Goal: Task Accomplishment & Management: Use online tool/utility

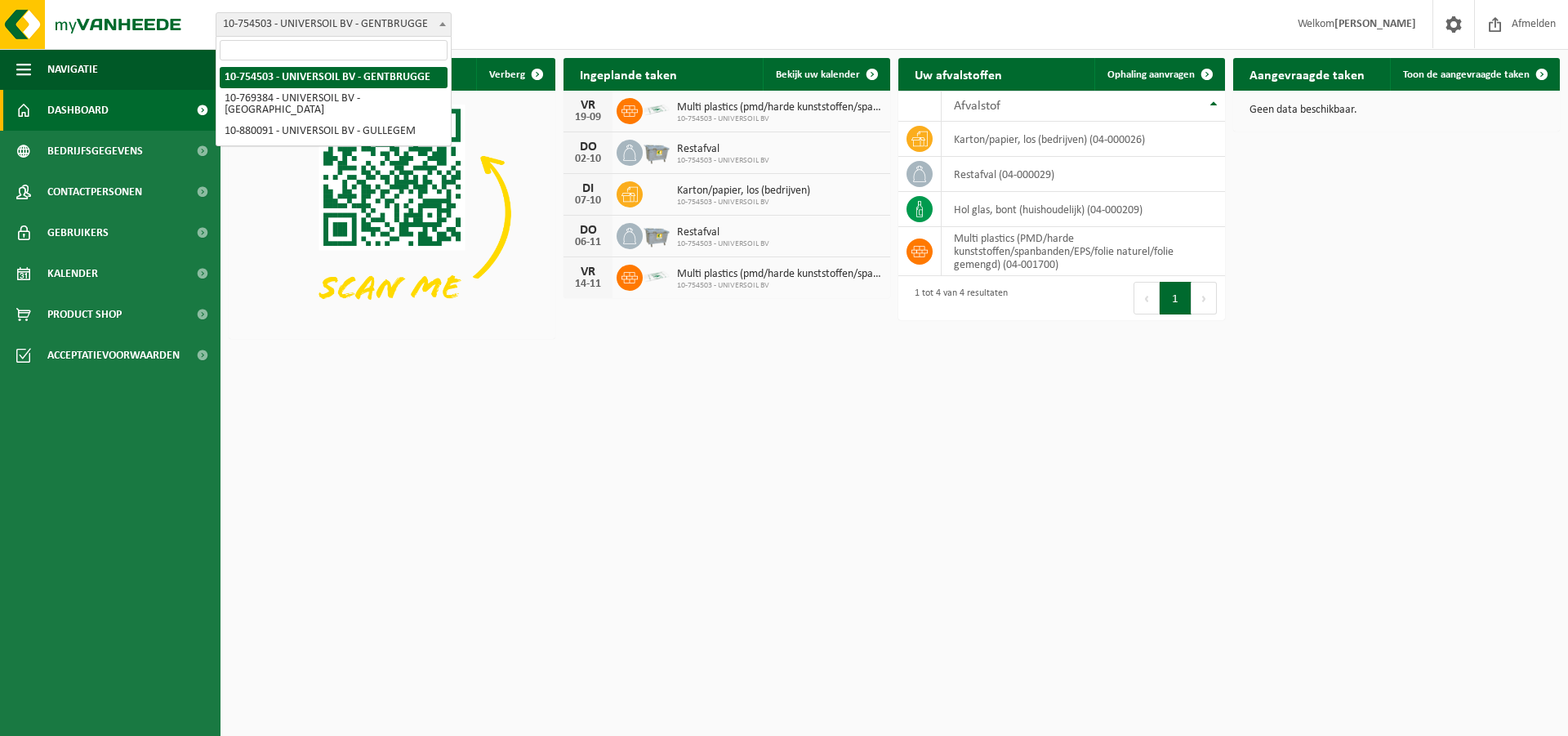
click at [396, 25] on span "10-754503 - UNIVERSOIL BV - GENTBRUGGE" at bounding box center [333, 24] width 234 height 23
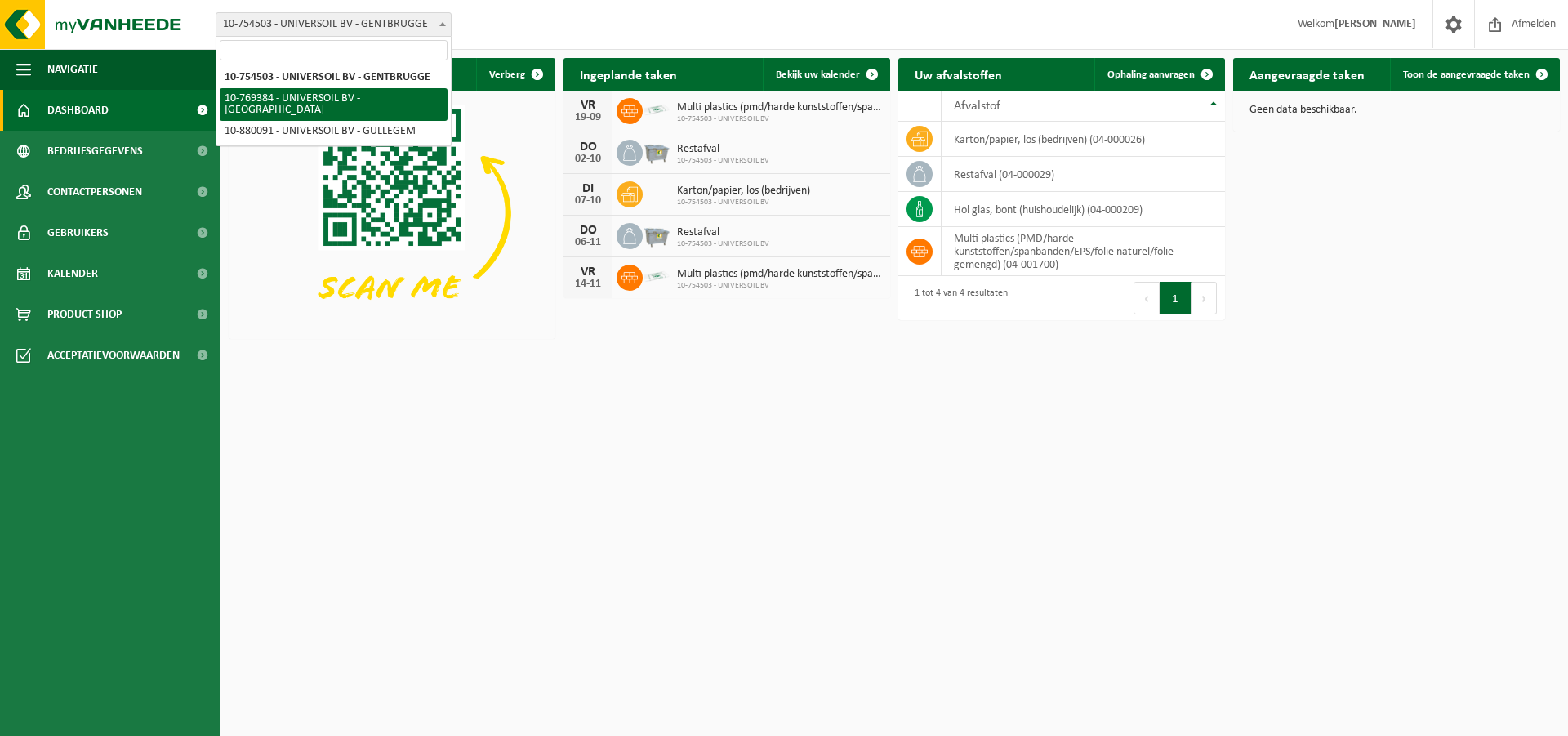
select select "14762"
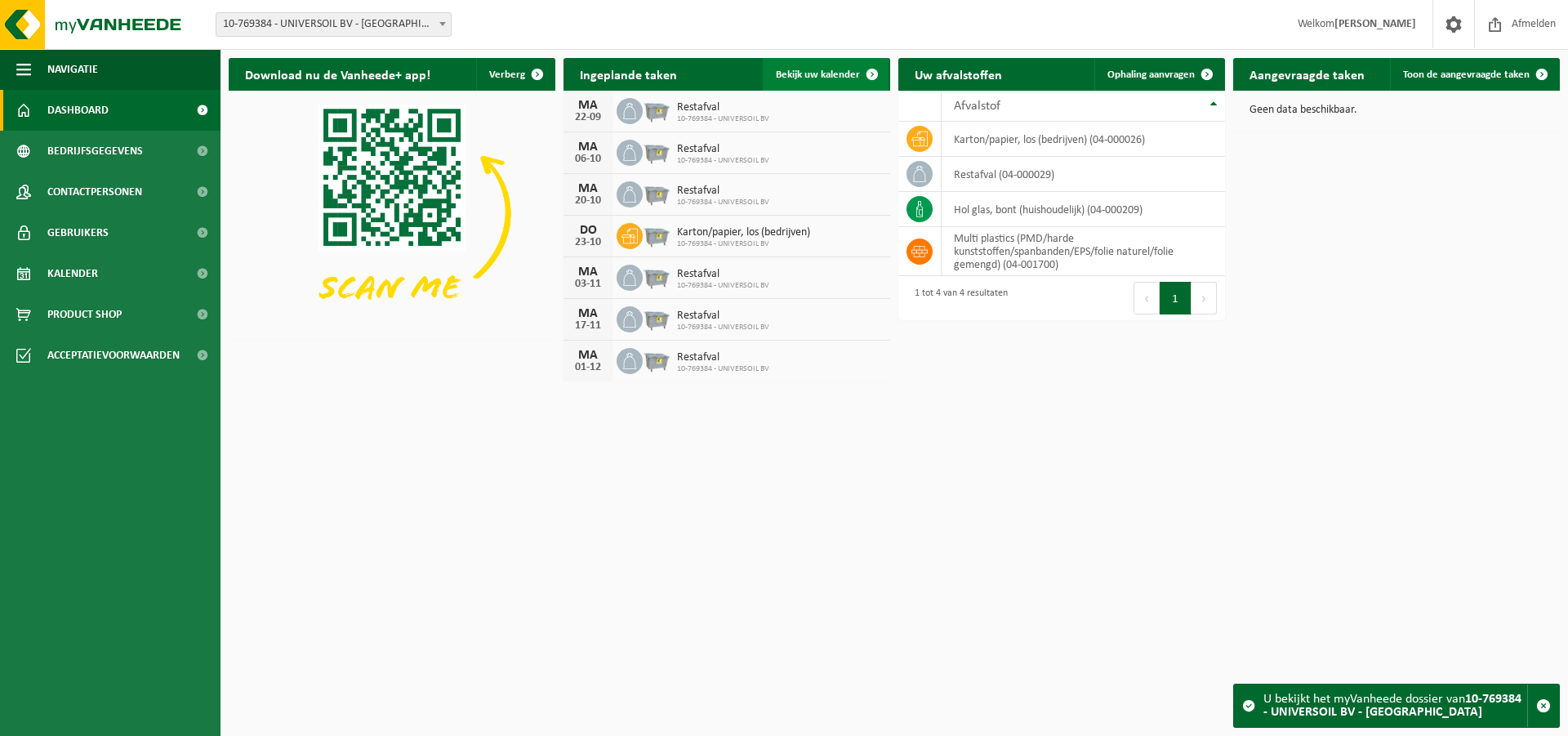
click at [813, 75] on span "Bekijk uw kalender" at bounding box center [818, 75] width 84 height 11
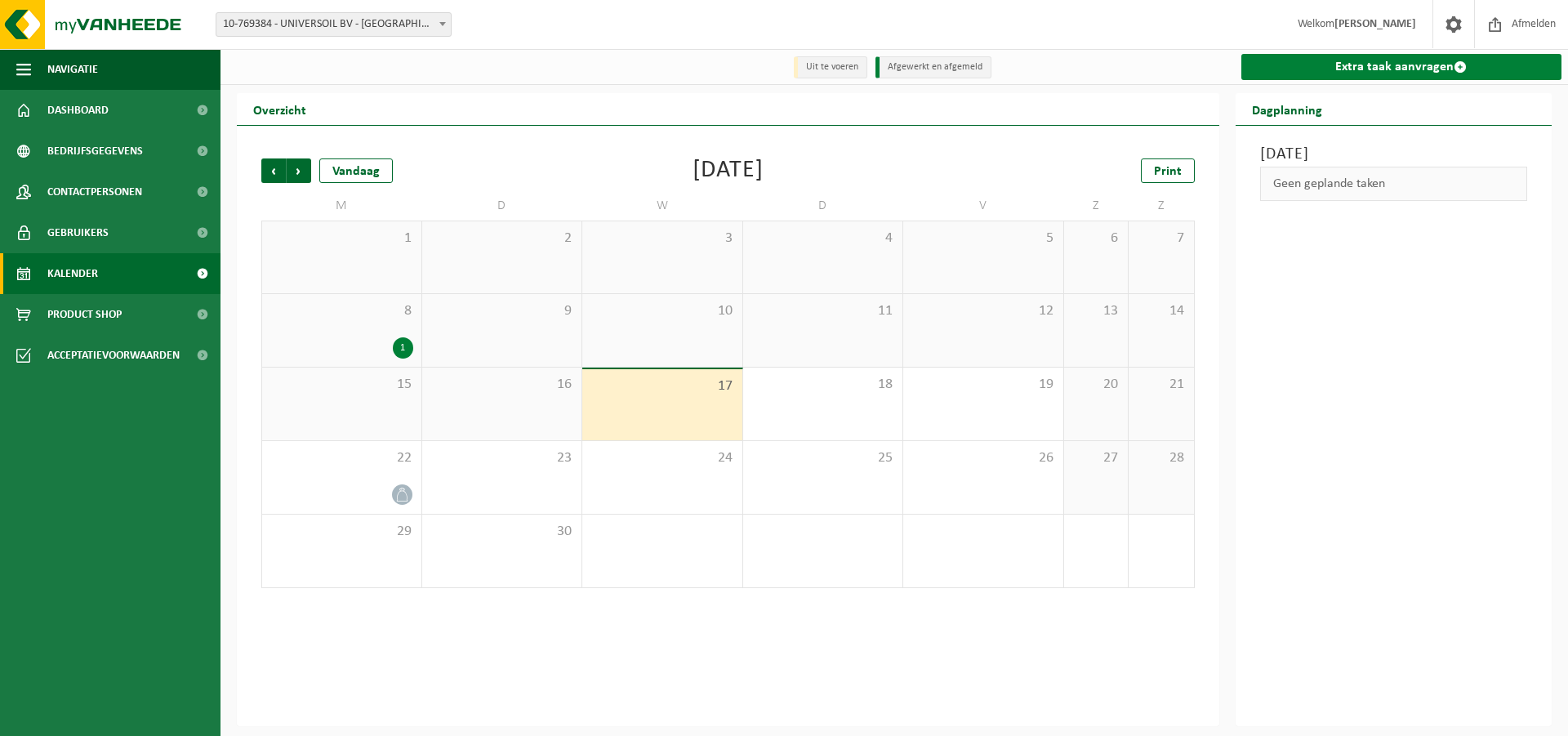
click at [1424, 65] on link "Extra taak aanvragen" at bounding box center [1402, 67] width 321 height 26
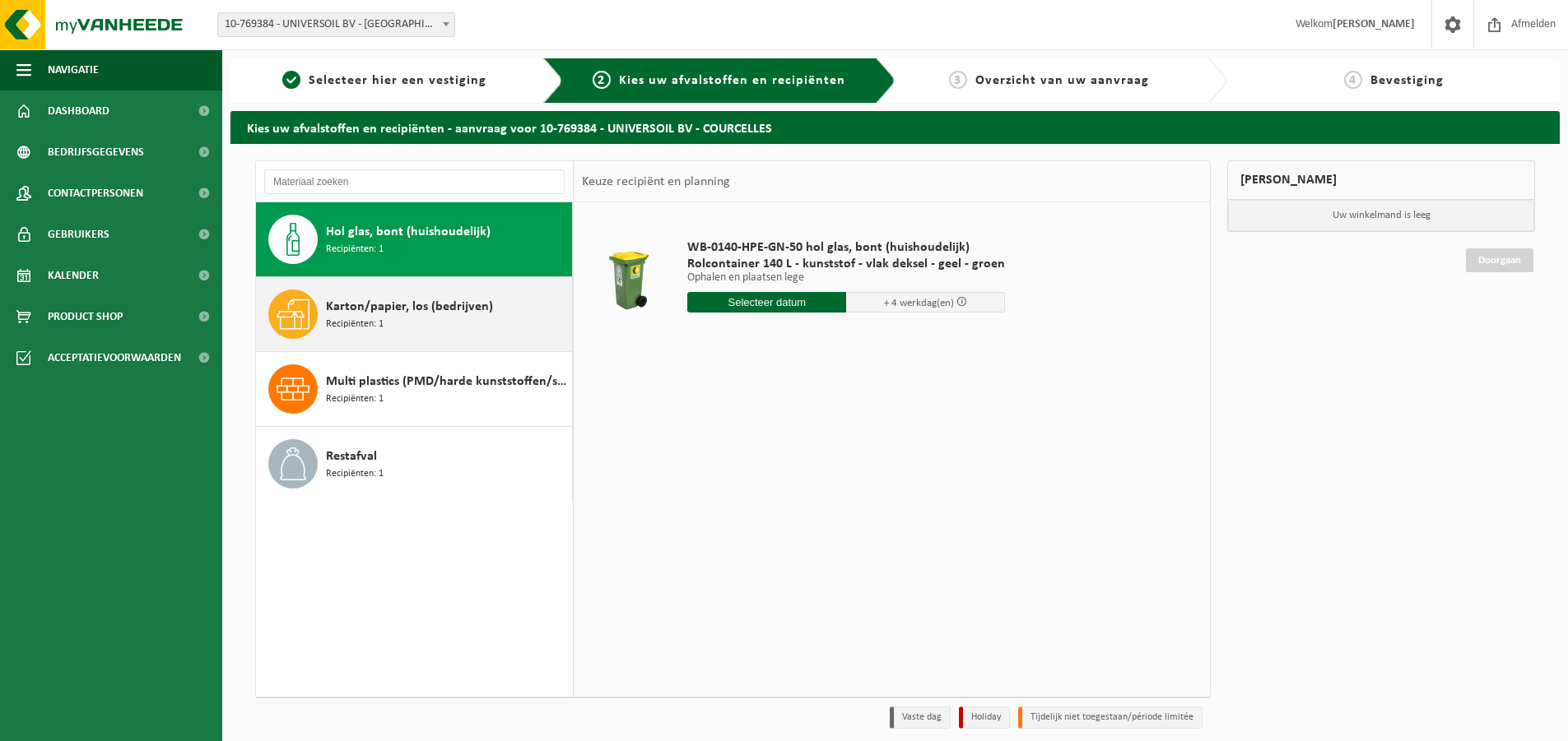
click at [315, 314] on span at bounding box center [293, 314] width 50 height 50
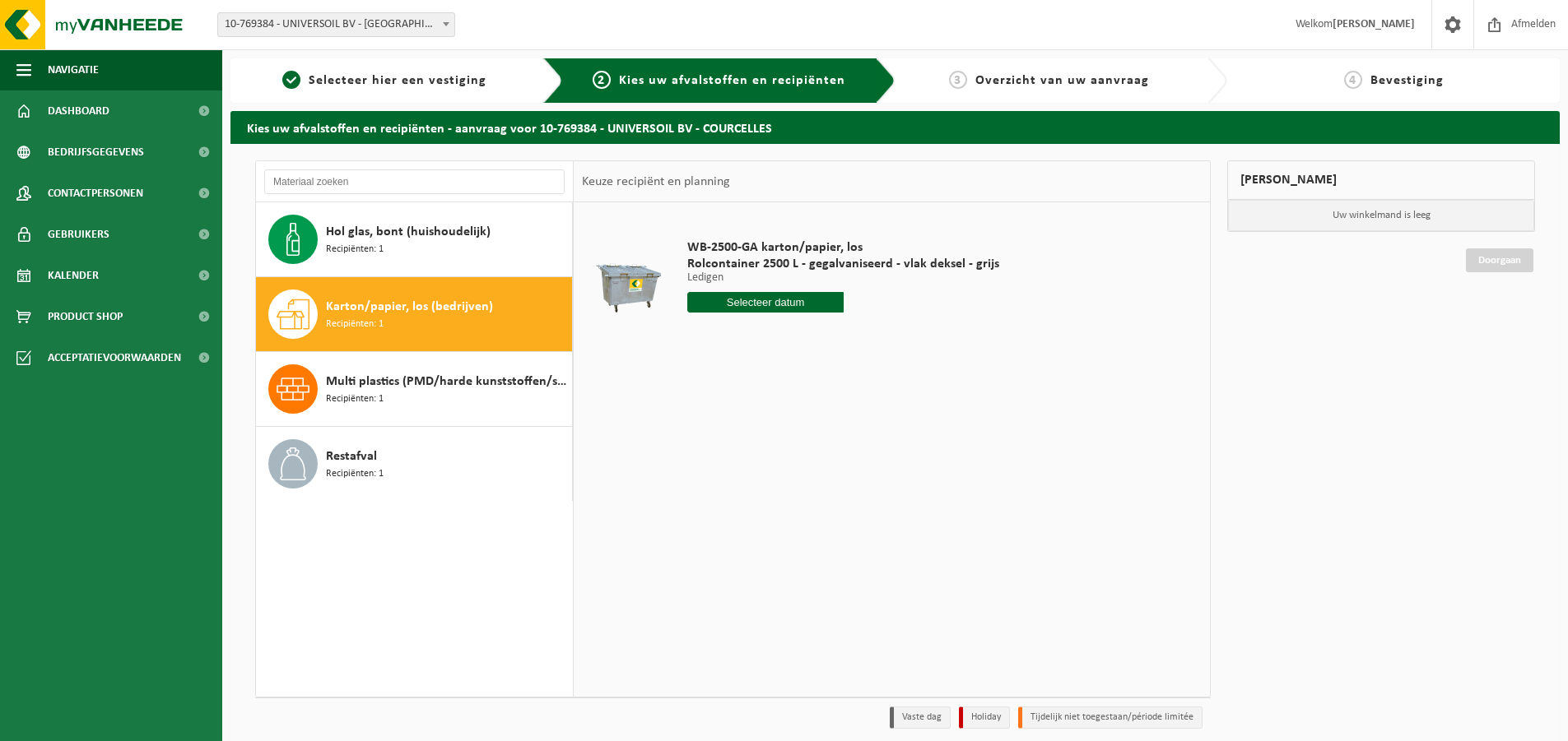
click at [810, 301] on input "text" at bounding box center [765, 302] width 156 height 20
click at [789, 477] on div "25" at bounding box center [789, 475] width 28 height 27
type input "Van 2025-09-25"
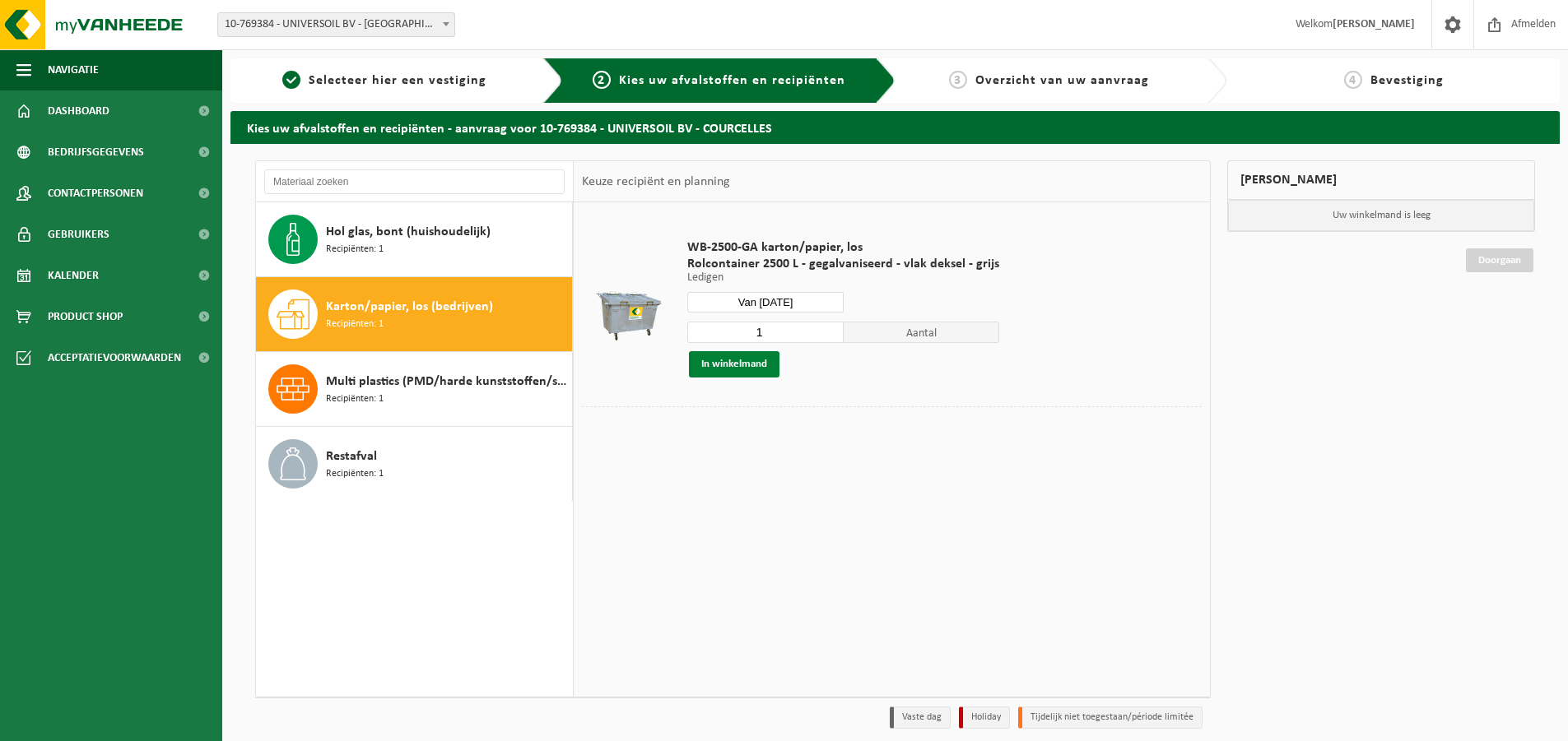
click at [755, 360] on button "In winkelmand" at bounding box center [734, 365] width 91 height 27
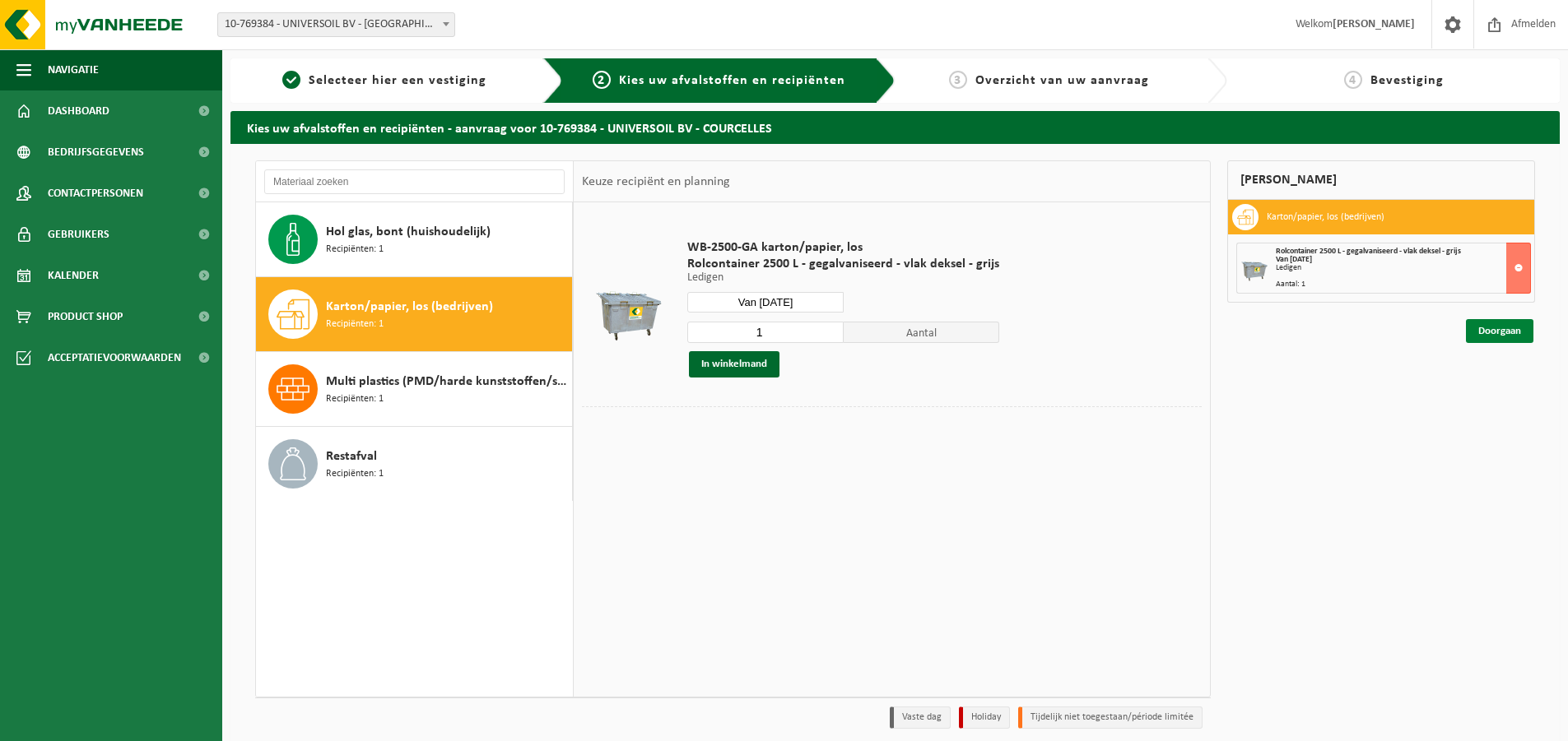
click at [1501, 328] on link "Doorgaan" at bounding box center [1499, 331] width 67 height 24
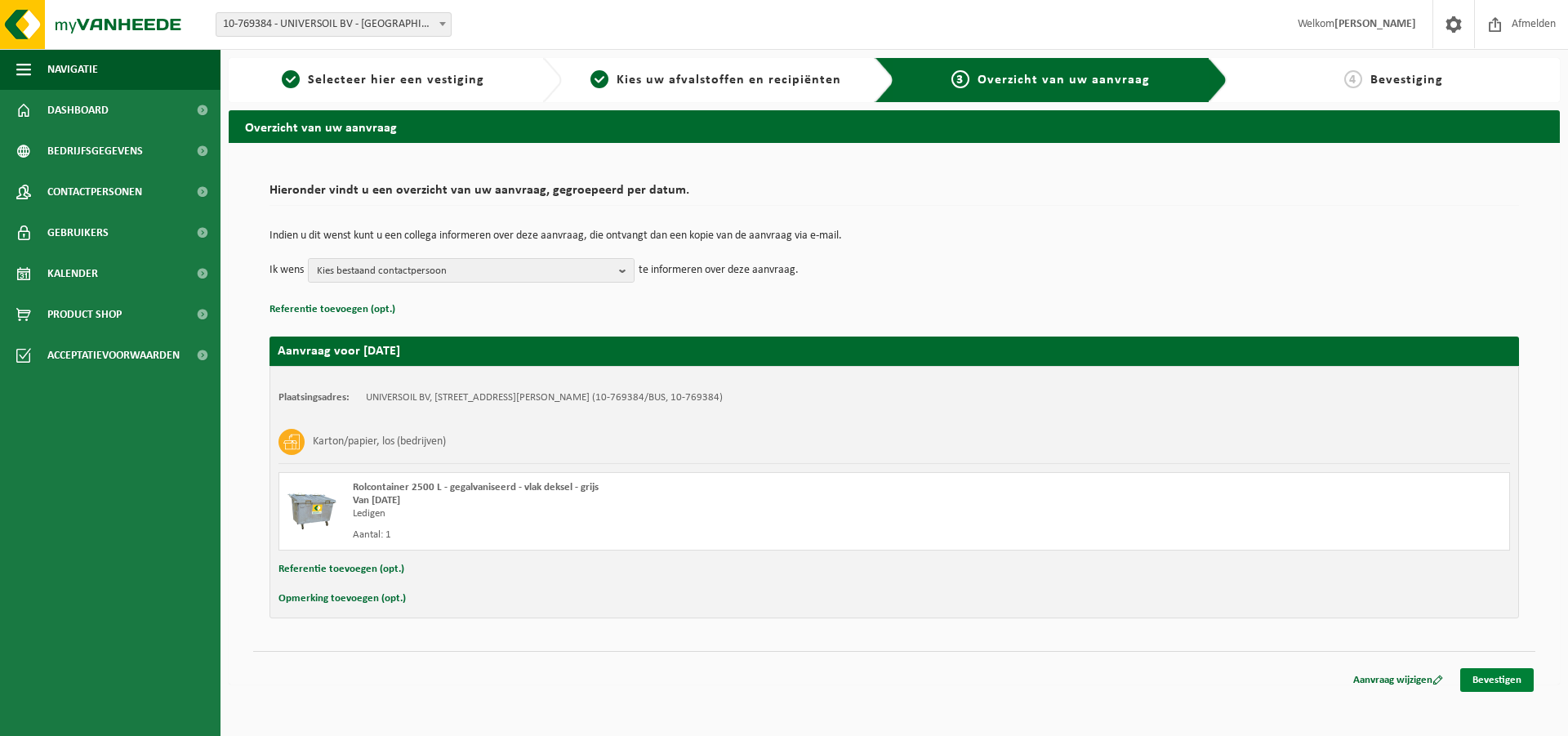
click at [1491, 679] on link "Bevestigen" at bounding box center [1497, 680] width 74 height 24
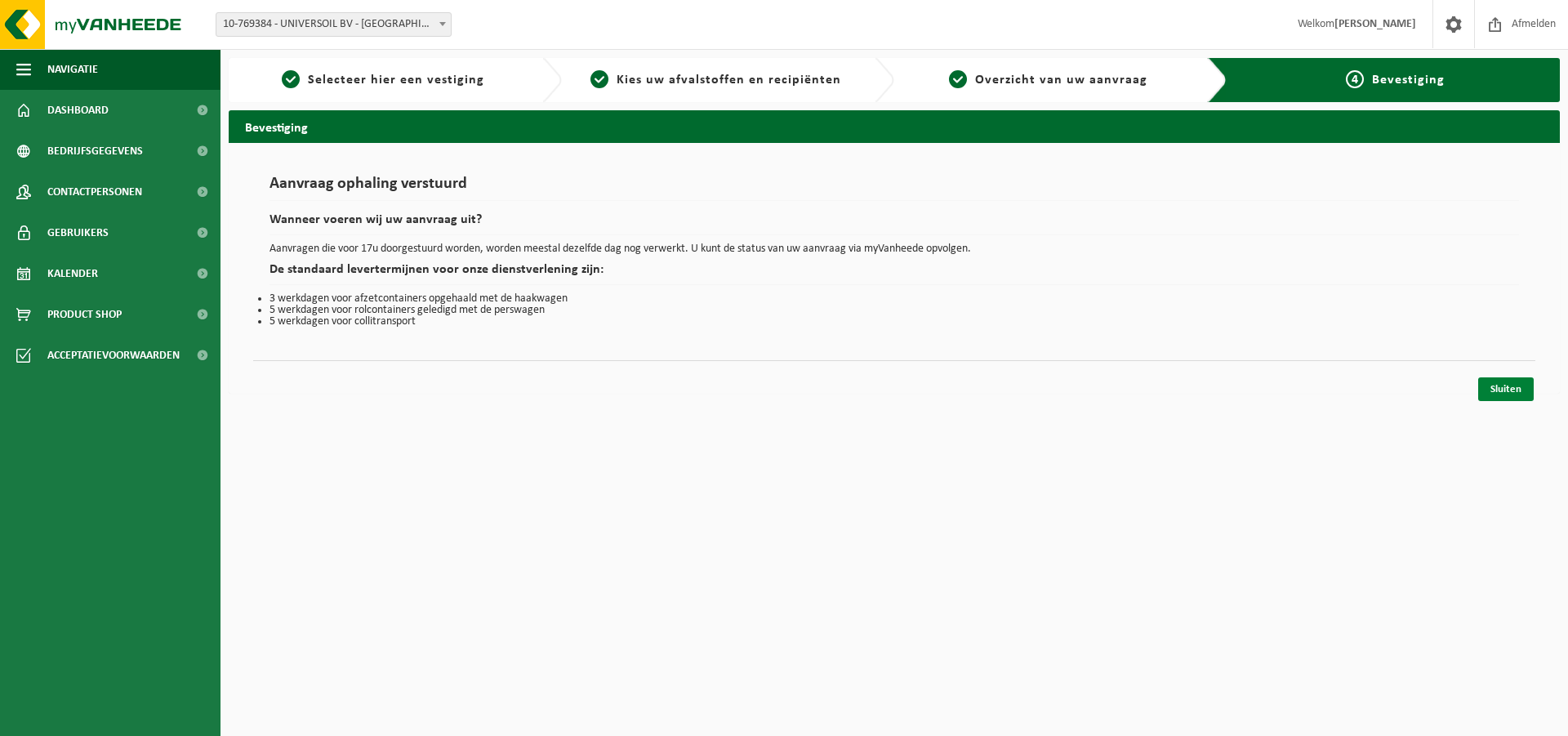
click at [1503, 389] on link "Sluiten" at bounding box center [1505, 389] width 56 height 24
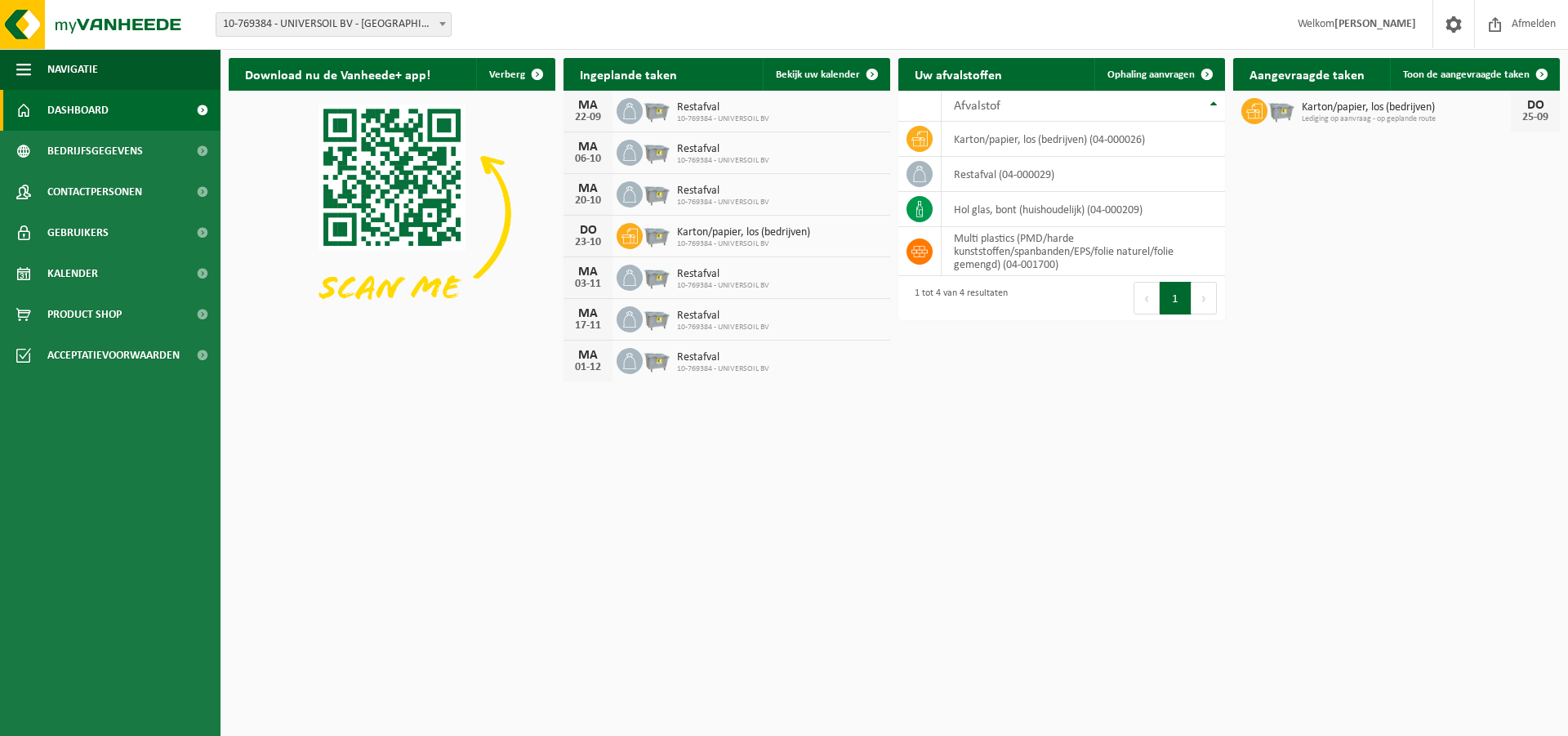
click at [438, 22] on span at bounding box center [443, 23] width 16 height 21
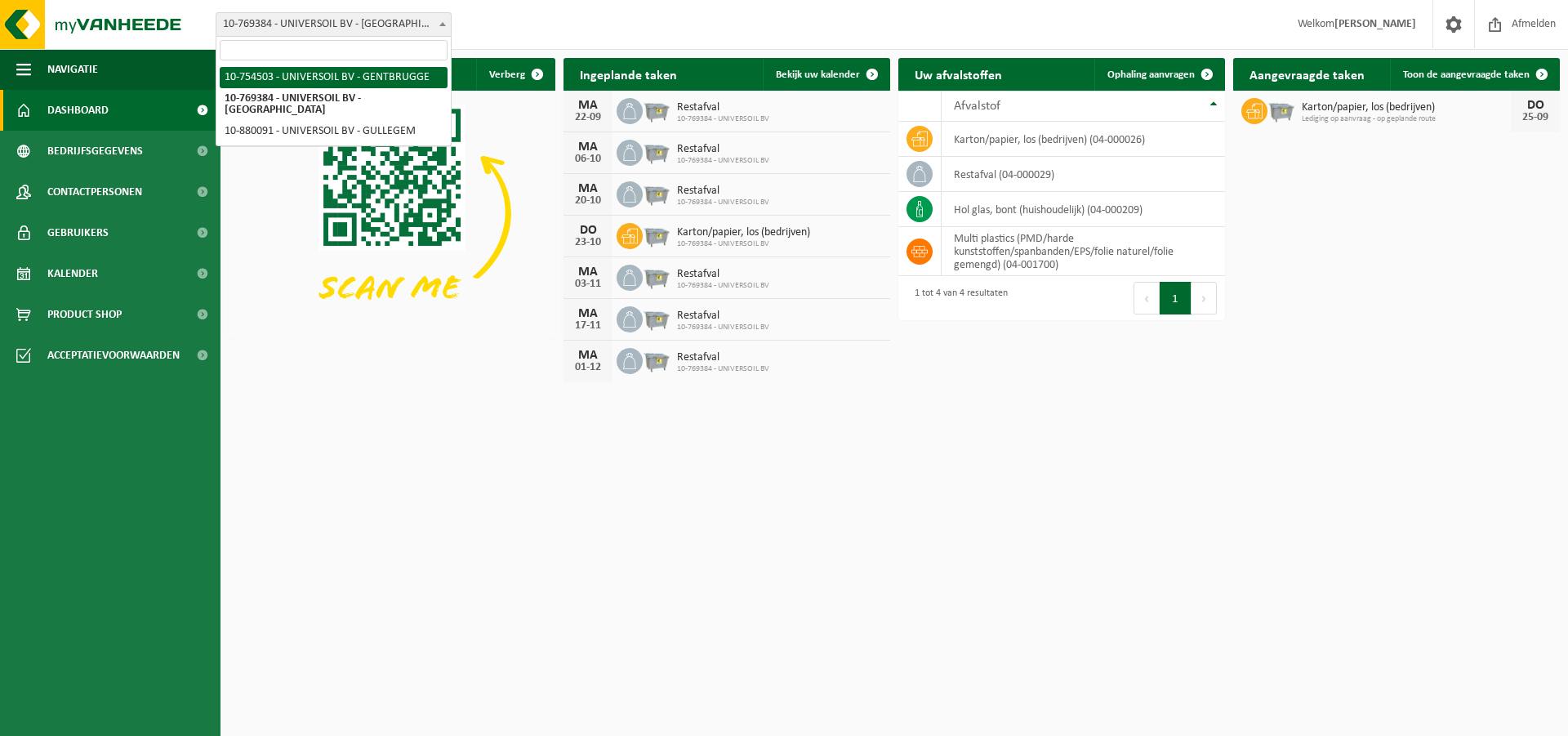
select select "7848"
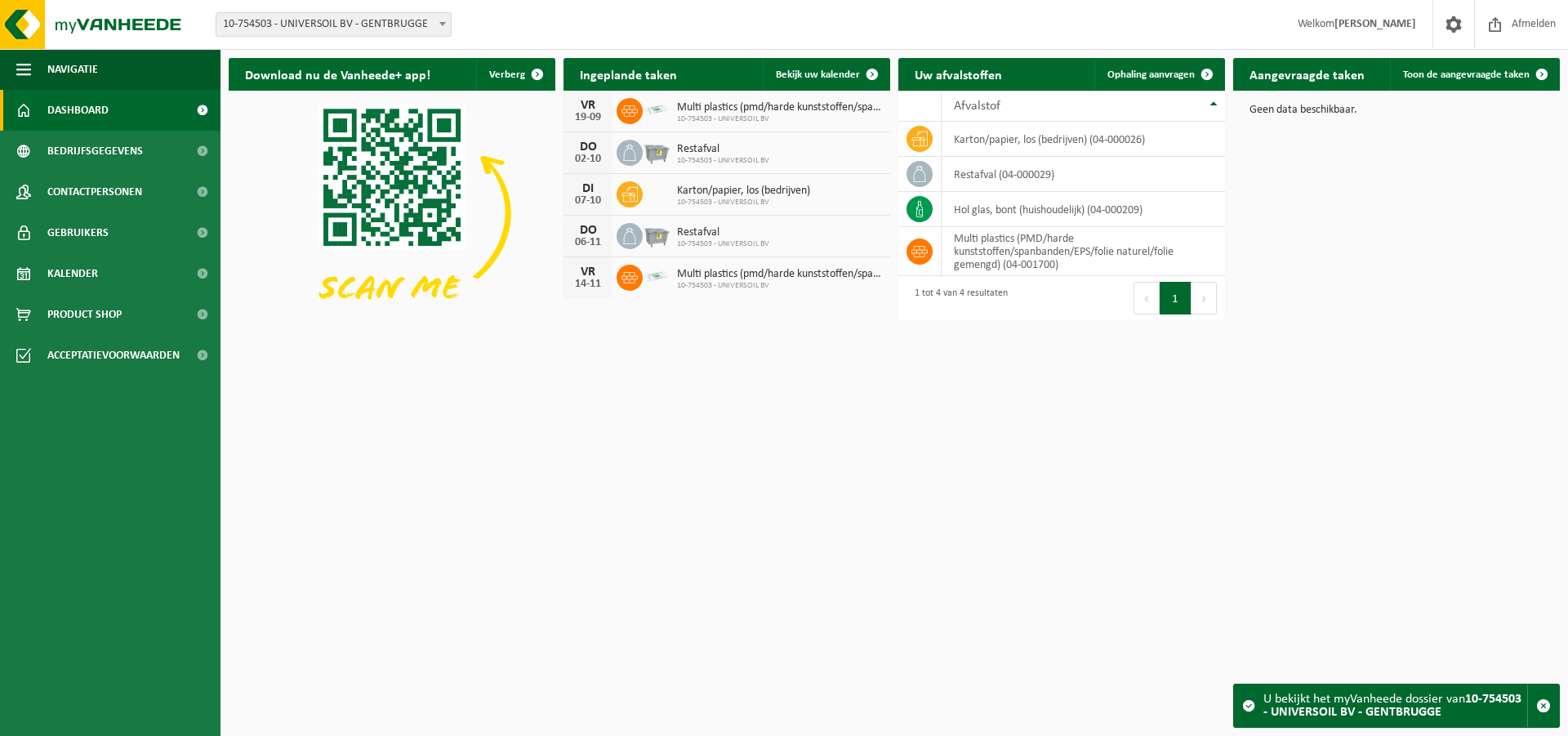
click at [419, 21] on span "10-754503 - UNIVERSOIL BV - GENTBRUGGE" at bounding box center [333, 24] width 234 height 23
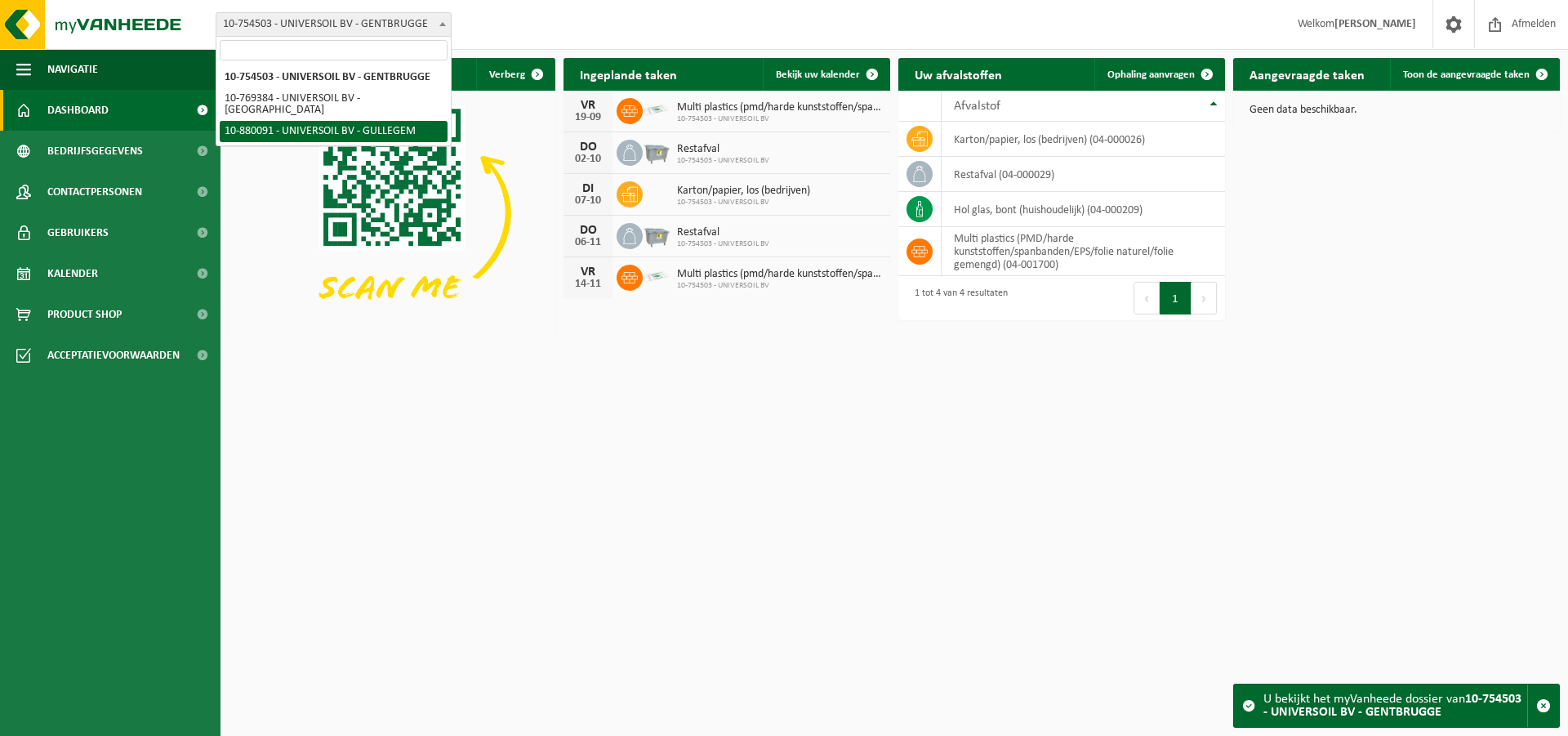
select select "109194"
